Goal: Information Seeking & Learning: Find specific fact

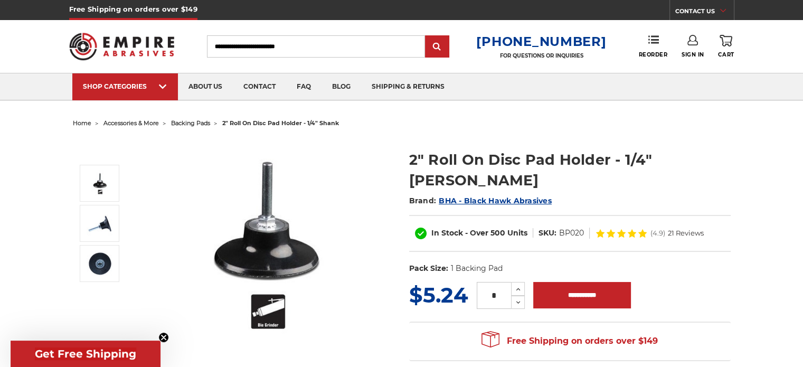
scroll to position [53, 0]
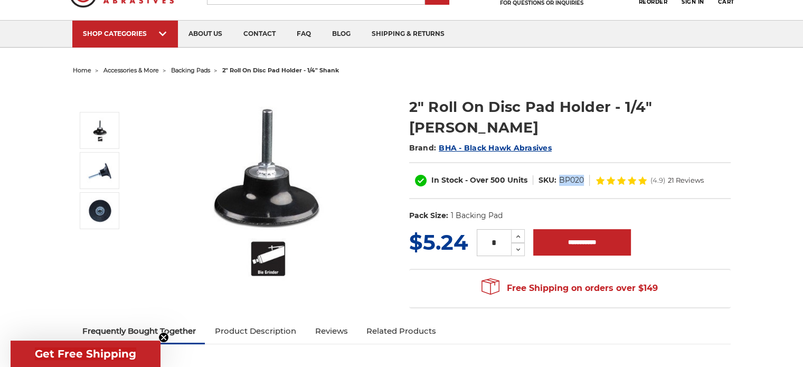
drag, startPoint x: 576, startPoint y: 160, endPoint x: 556, endPoint y: 160, distance: 20.1
click at [556, 175] on dl "SKU: BP020" at bounding box center [561, 180] width 57 height 11
copy dl "BP020"
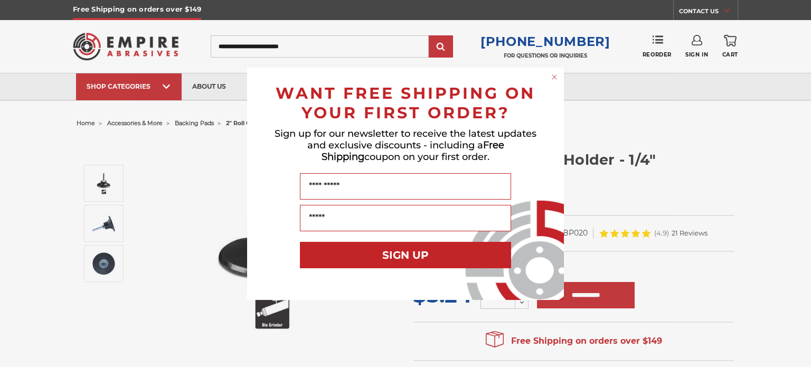
click at [554, 76] on circle "Close dialog" at bounding box center [555, 77] width 10 height 10
